Goal: Task Accomplishment & Management: Manage account settings

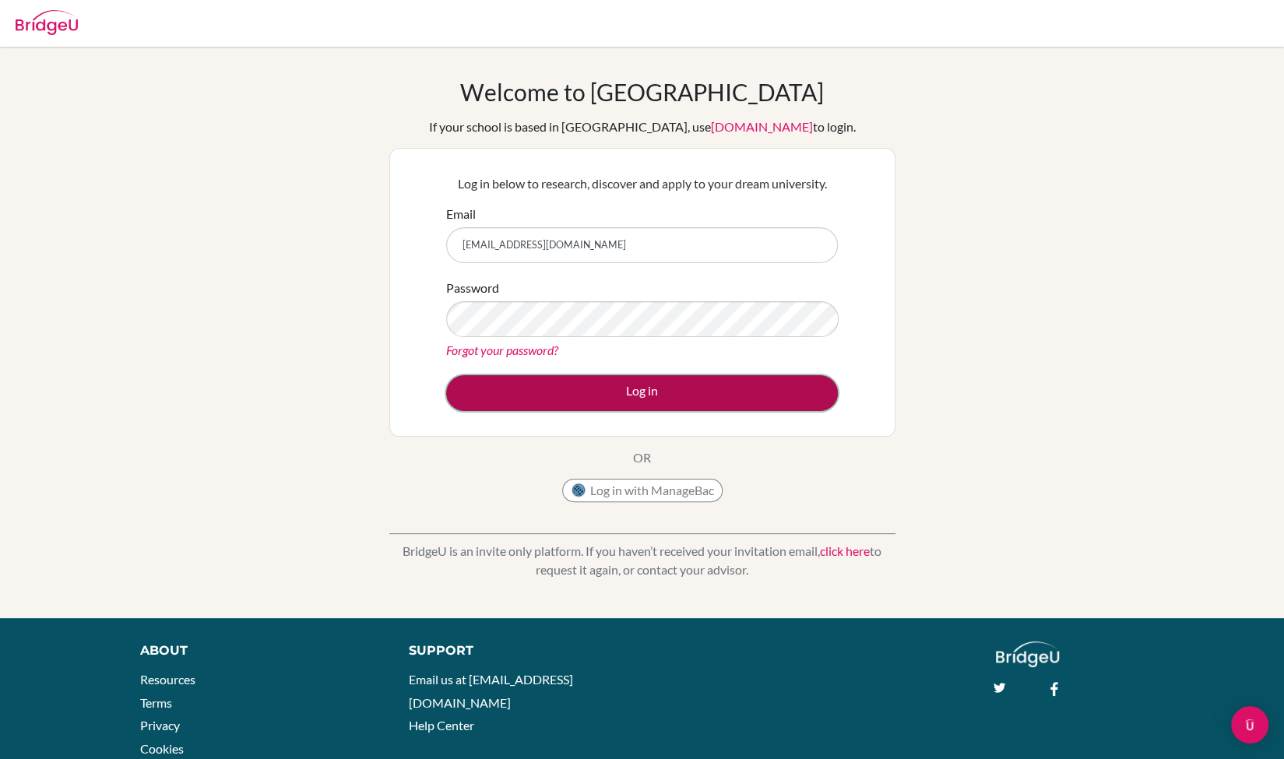
click at [566, 385] on button "Log in" at bounding box center [642, 393] width 392 height 36
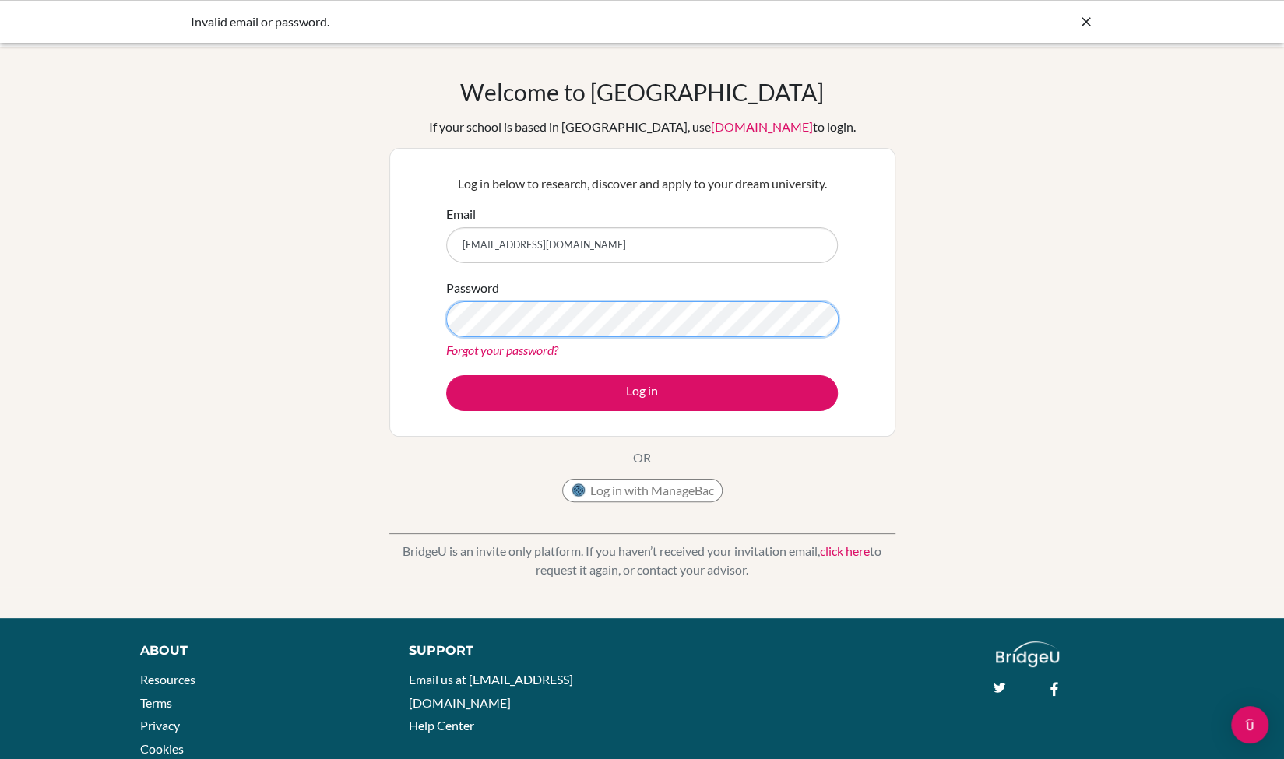
click at [446, 375] on button "Log in" at bounding box center [642, 393] width 392 height 36
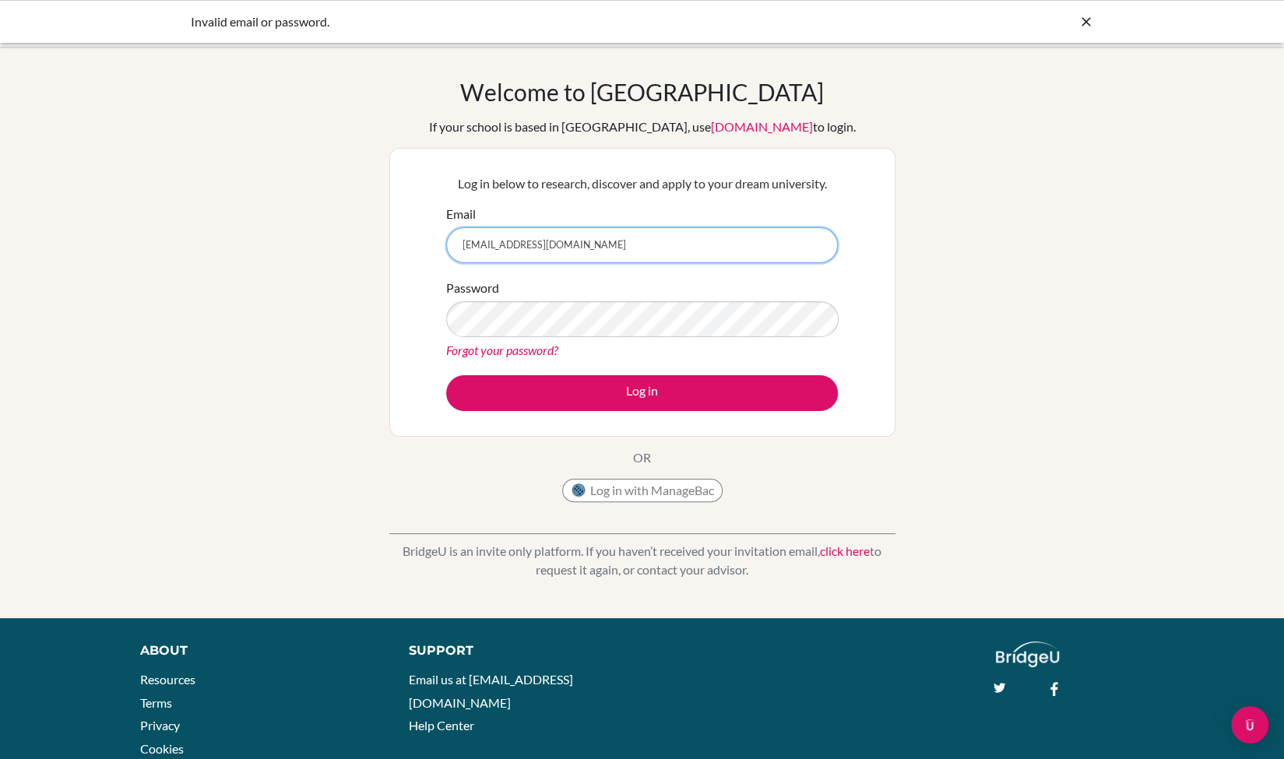
drag, startPoint x: 640, startPoint y: 261, endPoint x: 381, endPoint y: 245, distance: 259.7
click at [381, 245] on div "Welcome to BridgeU If your school is based in China, use app.bridge-u.com.cn to…" at bounding box center [642, 332] width 1284 height 509
type input "basil.mustafa@amg.sch.ae"
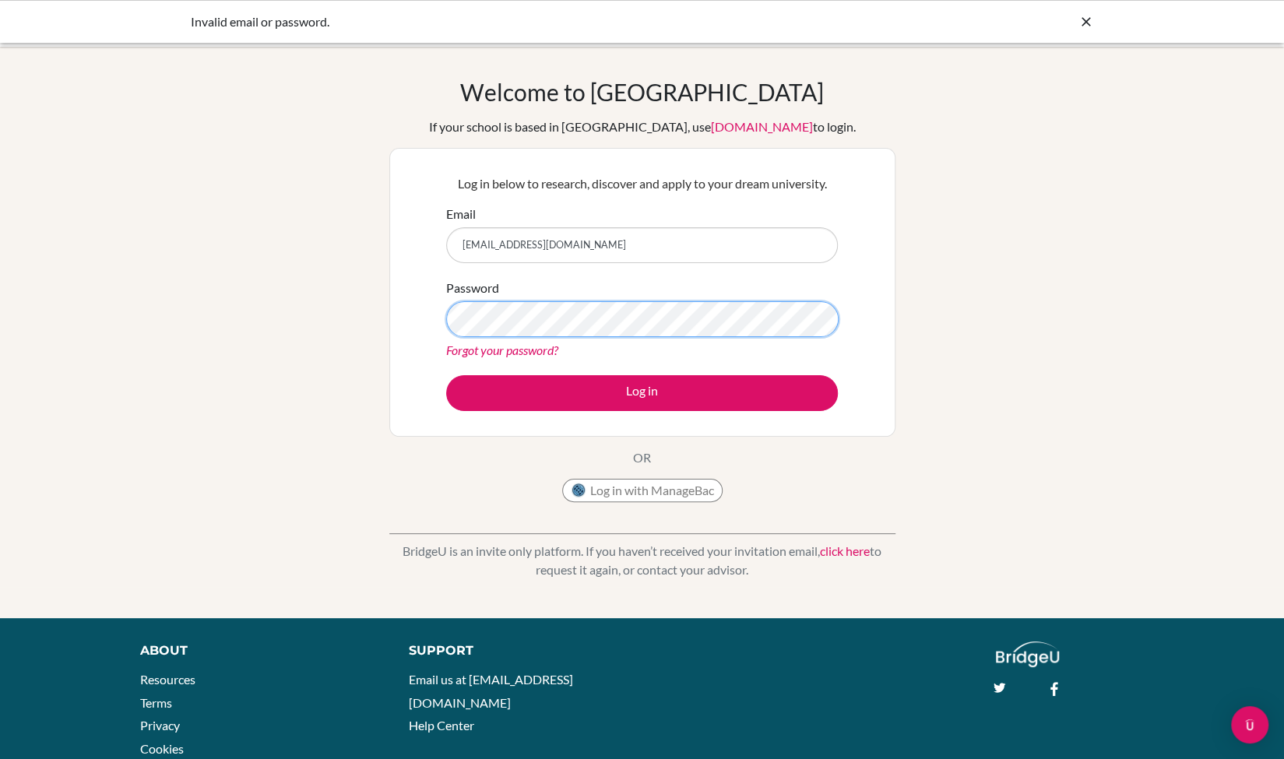
click at [446, 375] on button "Log in" at bounding box center [642, 393] width 392 height 36
